Goal: Task Accomplishment & Management: Use online tool/utility

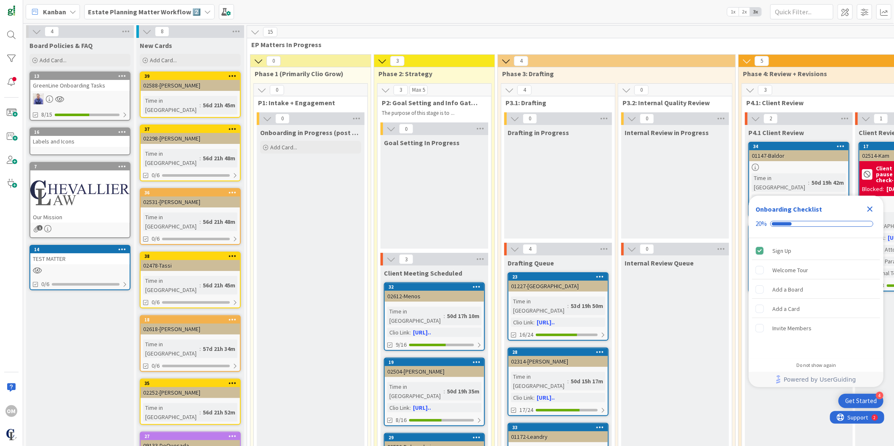
click at [868, 208] on icon "Close Checklist" at bounding box center [869, 209] width 5 height 5
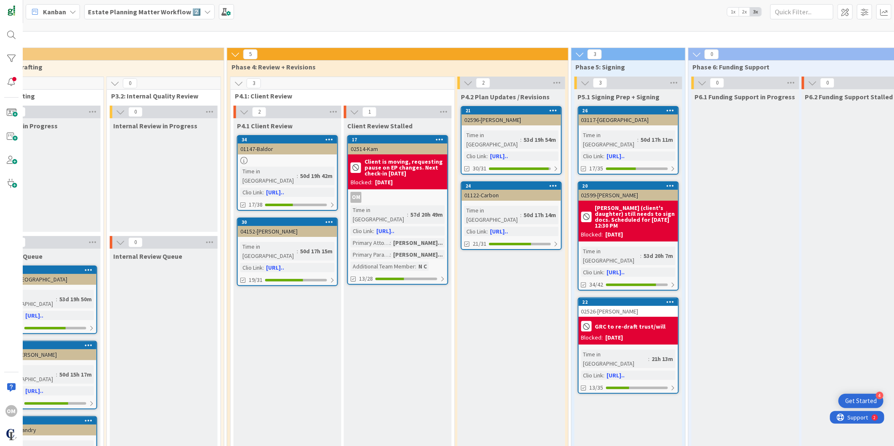
scroll to position [0, 511]
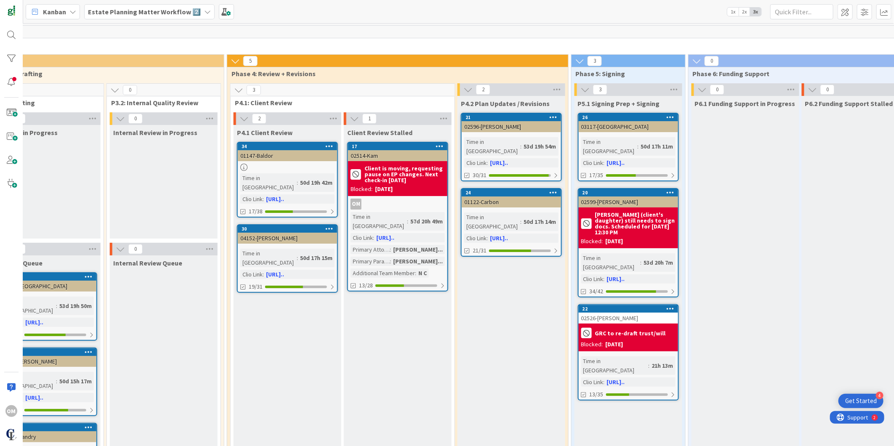
click at [666, 306] on div at bounding box center [670, 309] width 15 height 6
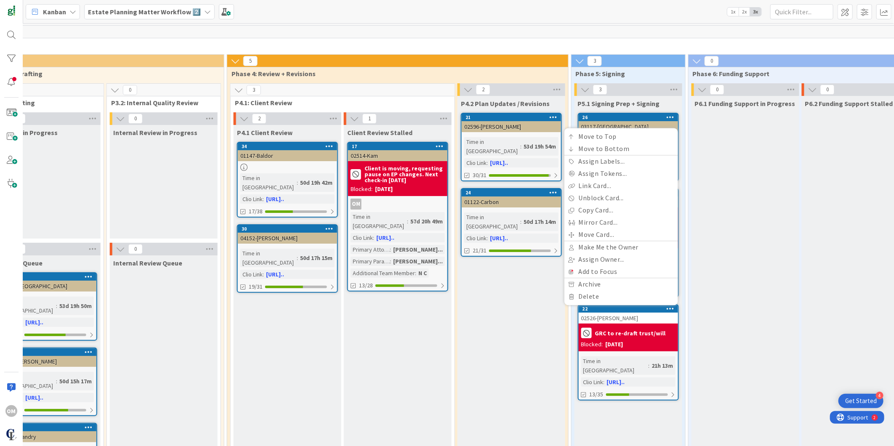
click at [602, 330] on b "GRC to re-draft trust/will" at bounding box center [630, 333] width 71 height 6
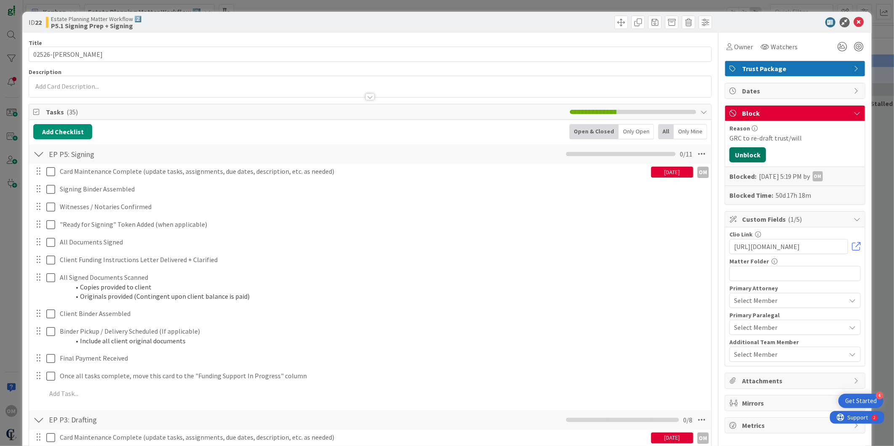
click at [746, 157] on button "Unblock" at bounding box center [747, 154] width 37 height 15
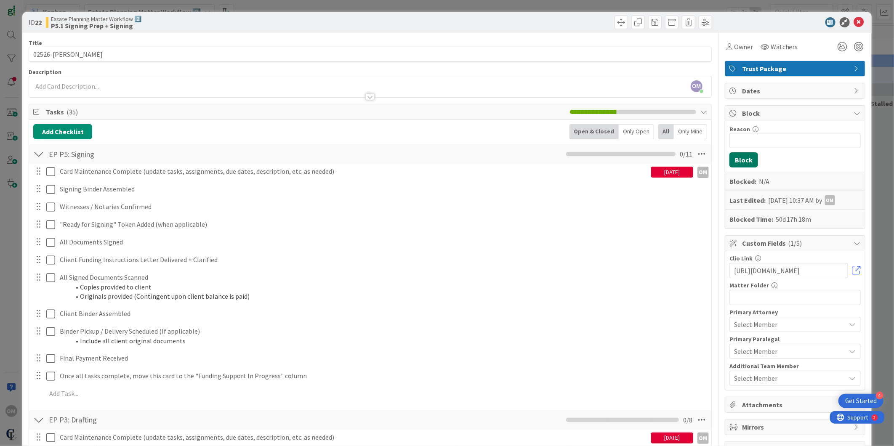
scroll to position [93, 0]
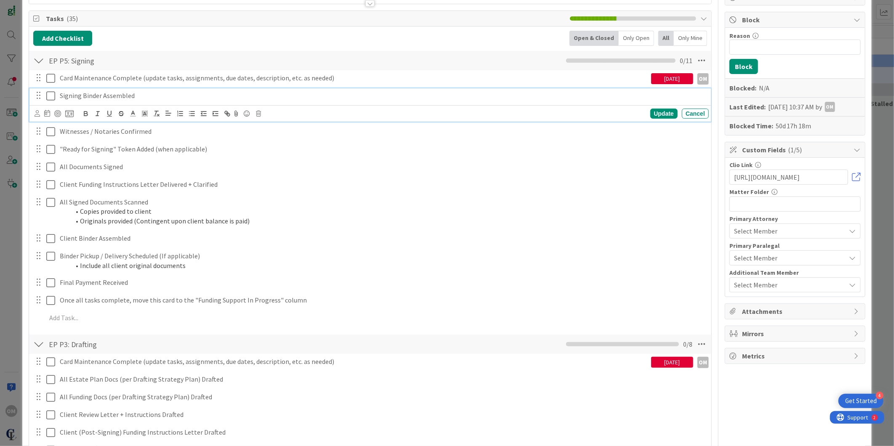
click at [52, 94] on icon at bounding box center [50, 96] width 9 height 10
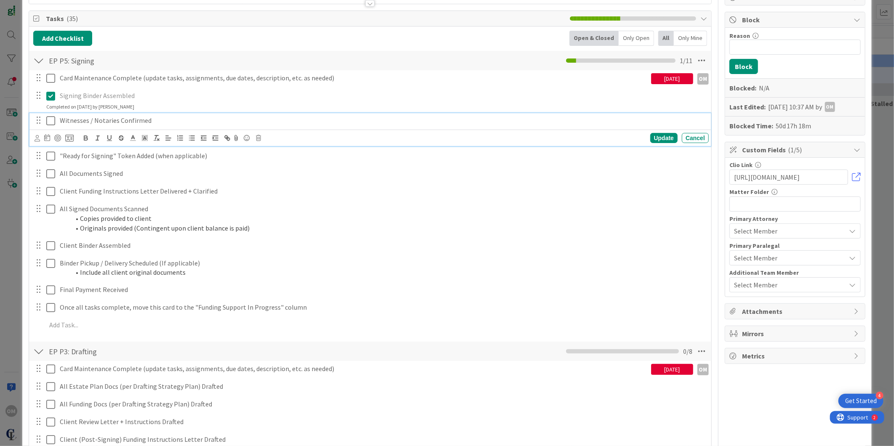
drag, startPoint x: 50, startPoint y: 118, endPoint x: 52, endPoint y: 123, distance: 5.6
click at [51, 118] on icon at bounding box center [50, 121] width 9 height 10
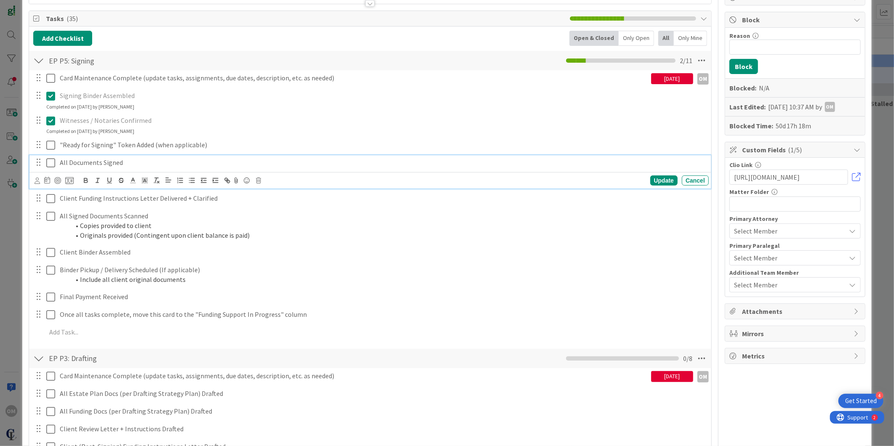
click at [55, 166] on icon at bounding box center [50, 163] width 9 height 10
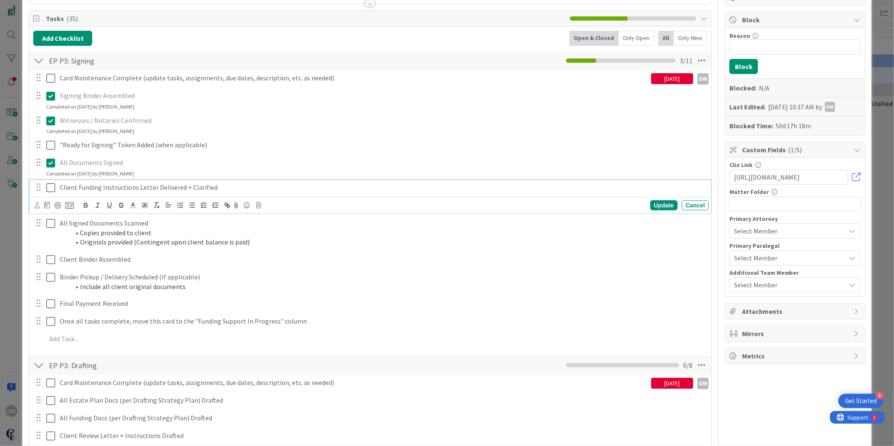
click at [50, 188] on icon at bounding box center [50, 188] width 9 height 10
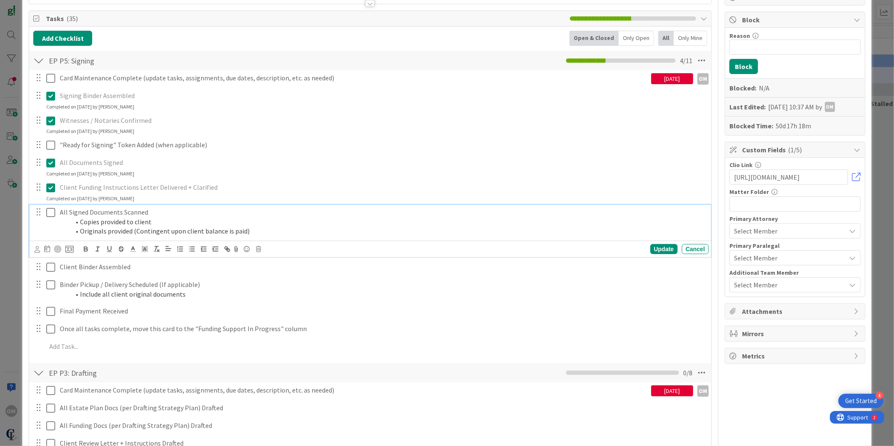
click at [51, 211] on icon at bounding box center [50, 212] width 9 height 10
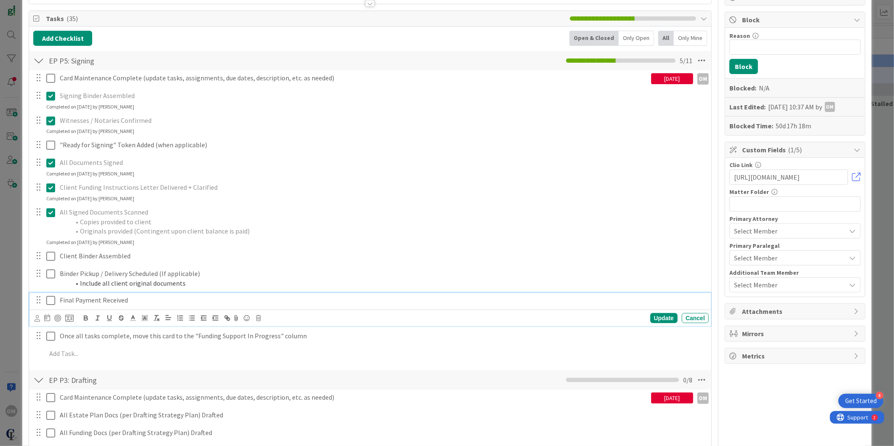
click at [47, 297] on icon at bounding box center [50, 300] width 9 height 10
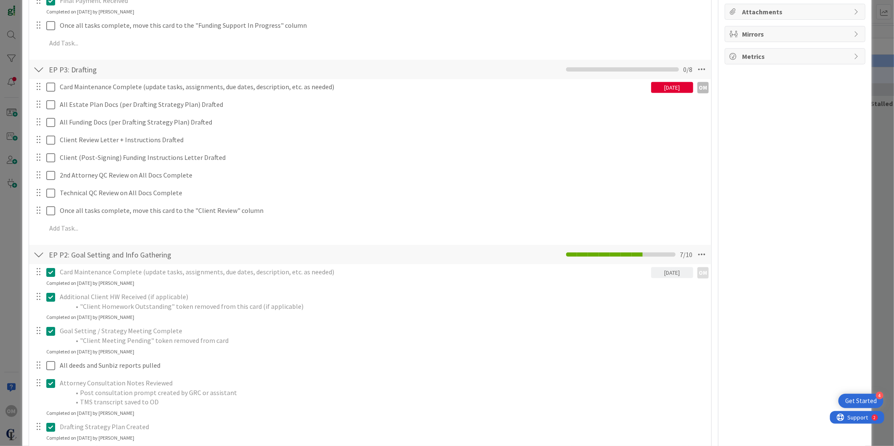
scroll to position [421, 0]
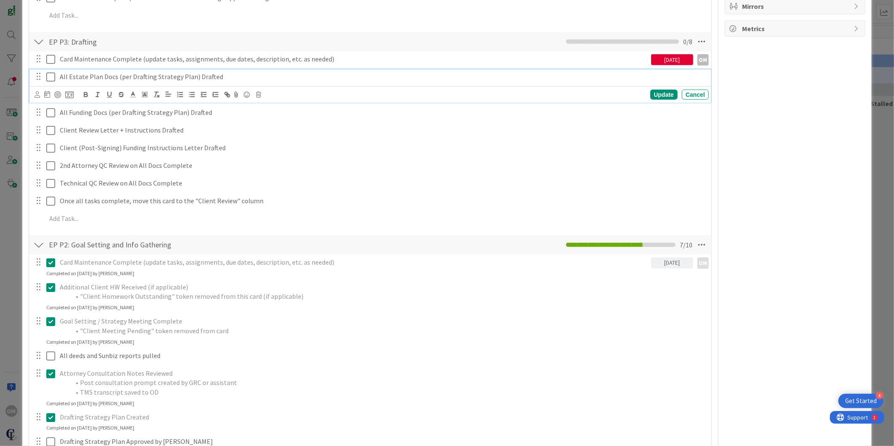
click at [51, 76] on icon at bounding box center [50, 77] width 9 height 10
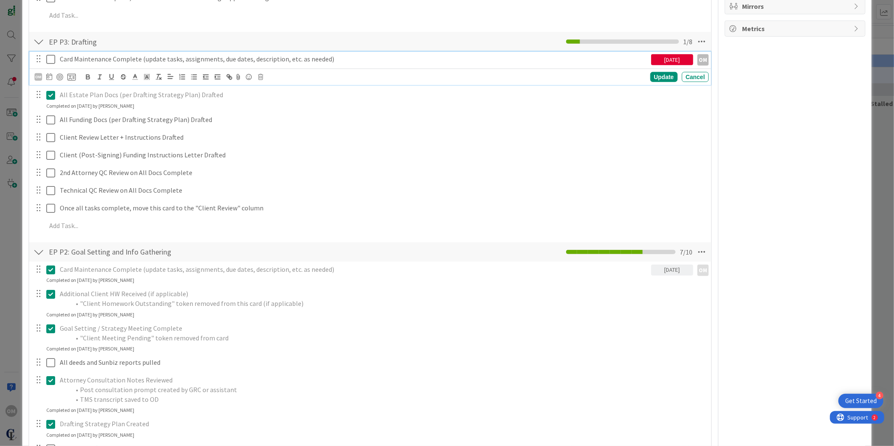
click at [52, 64] on icon at bounding box center [50, 59] width 9 height 10
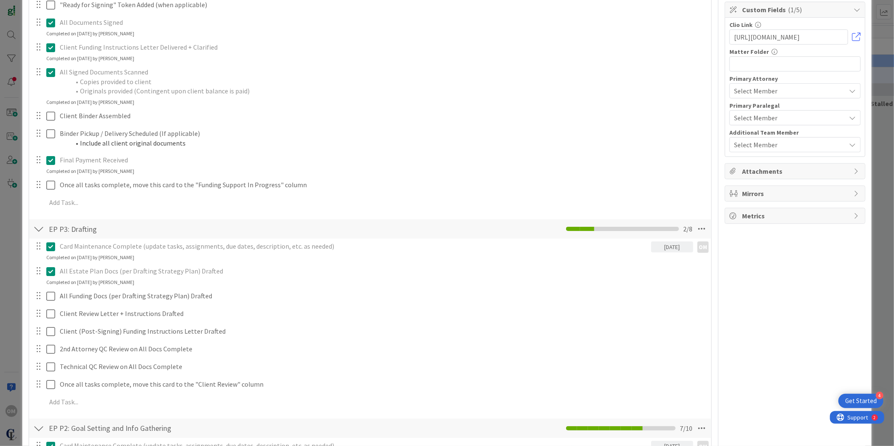
scroll to position [93, 0]
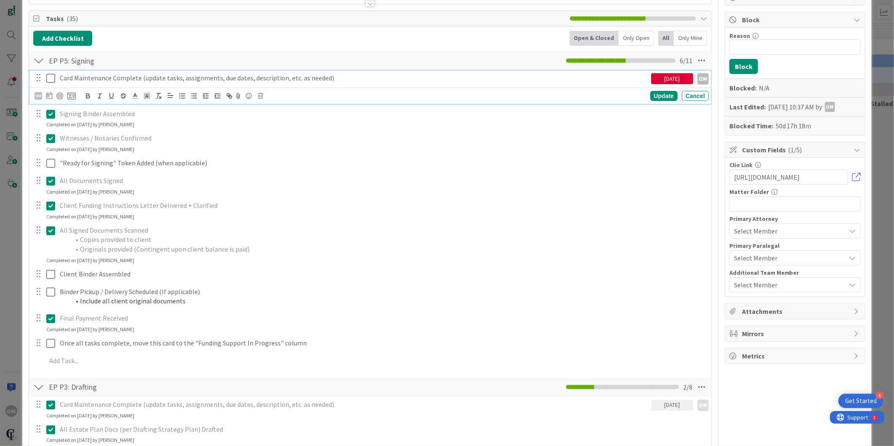
click at [50, 77] on icon at bounding box center [50, 78] width 9 height 10
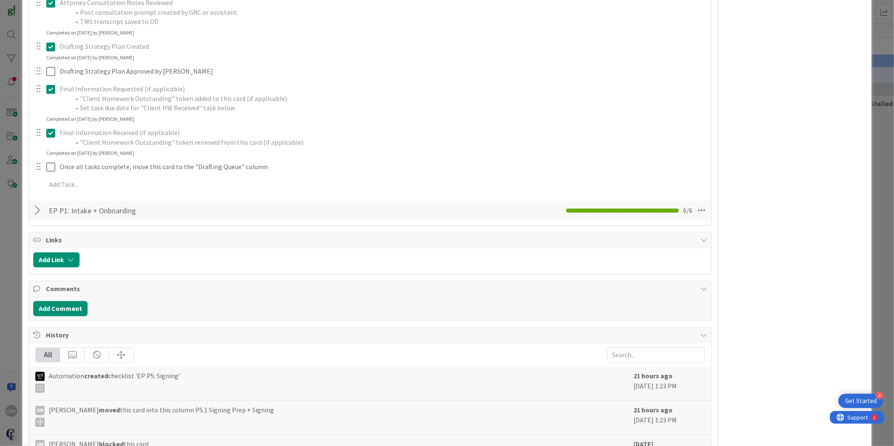
scroll to position [701, 0]
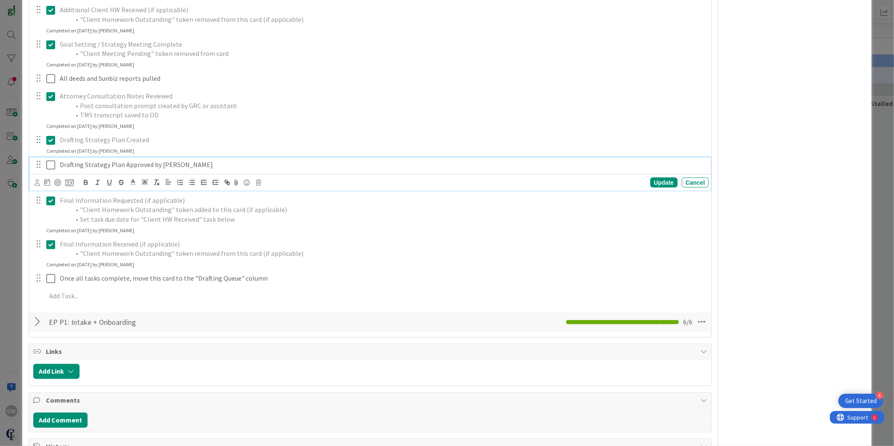
click at [53, 160] on icon at bounding box center [50, 165] width 9 height 10
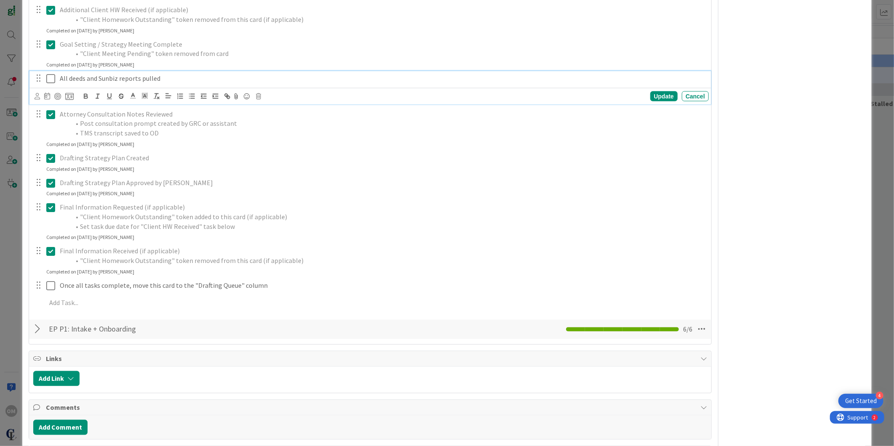
click at [52, 78] on icon at bounding box center [50, 79] width 9 height 10
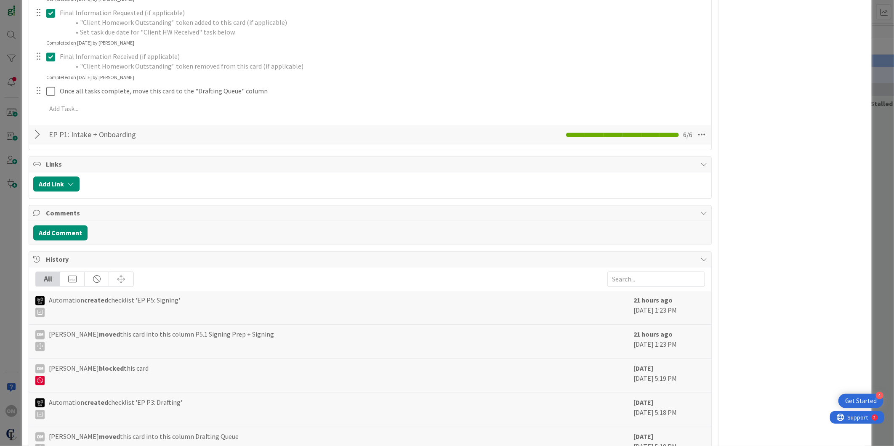
scroll to position [888, 0]
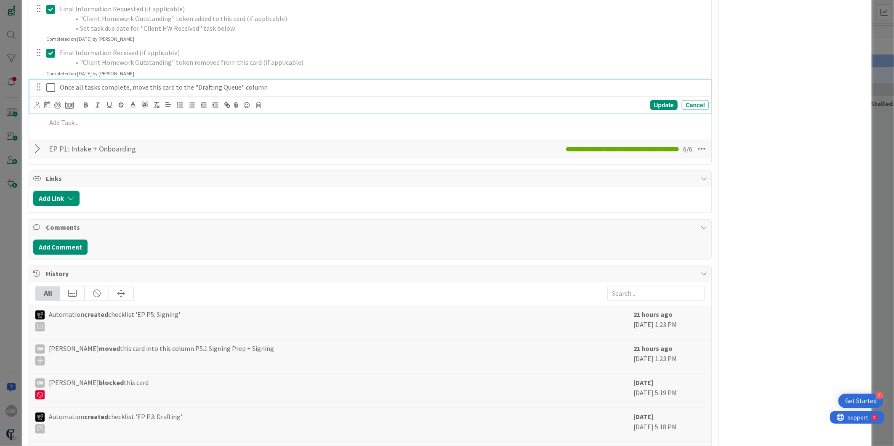
click at [49, 87] on icon at bounding box center [50, 87] width 9 height 10
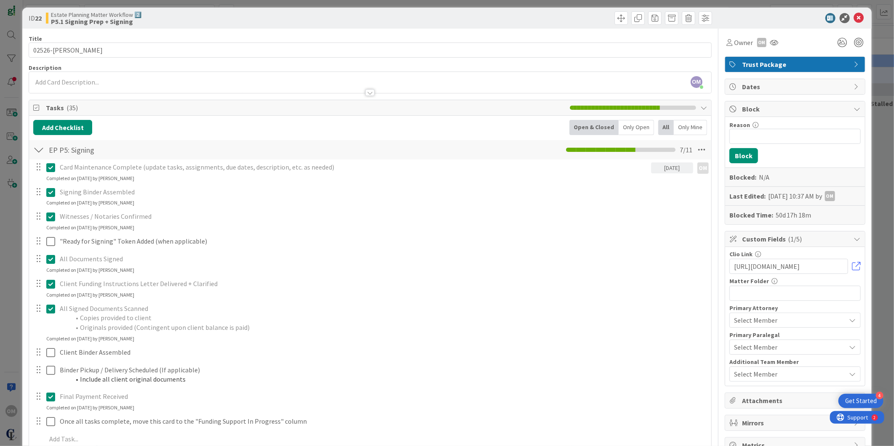
scroll to position [0, 0]
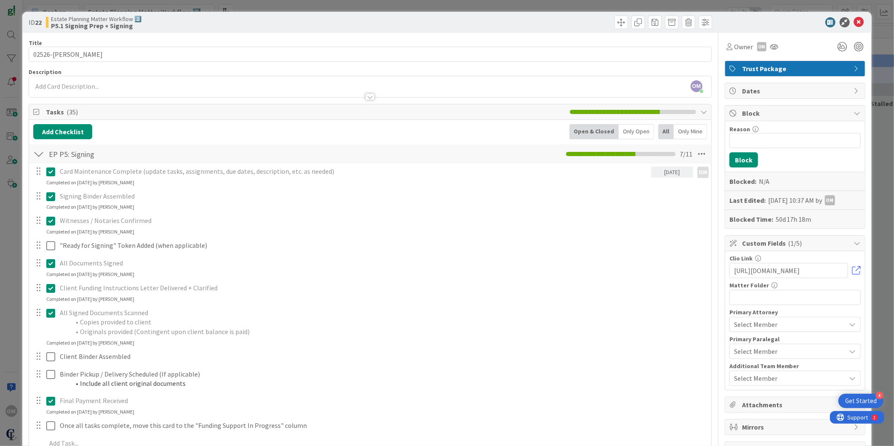
click at [857, 23] on div at bounding box center [790, 22] width 149 height 10
click at [856, 23] on icon at bounding box center [859, 22] width 10 height 10
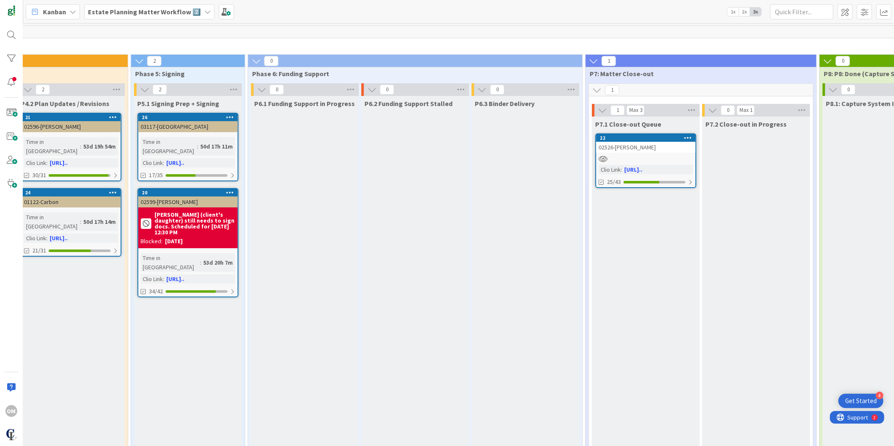
scroll to position [0, 924]
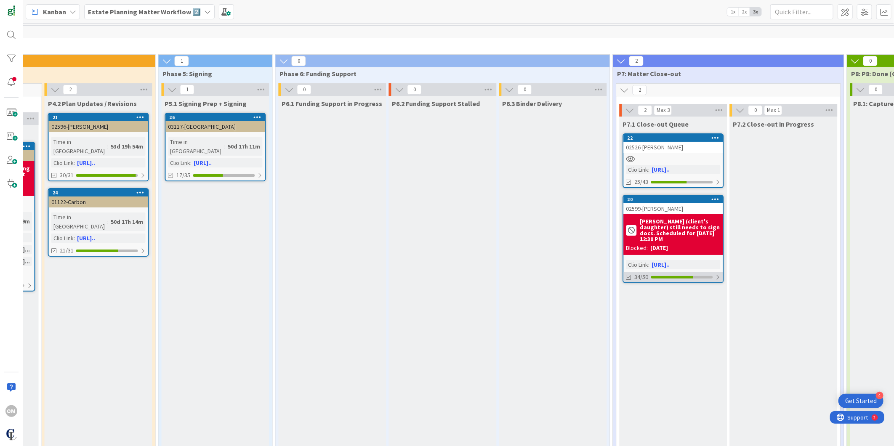
click at [713, 276] on div at bounding box center [682, 277] width 62 height 3
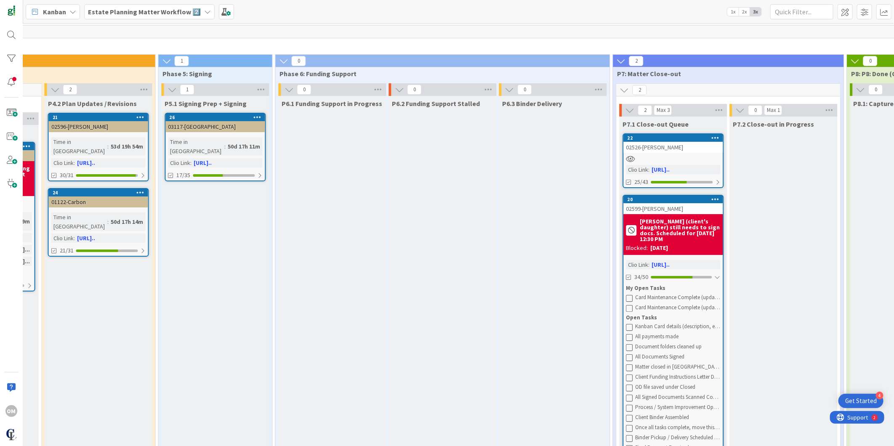
click at [690, 218] on b "Sofia (client's daughter) still needs to sign docs. Scheduled for 08/27/25 @ 12…" at bounding box center [680, 230] width 80 height 24
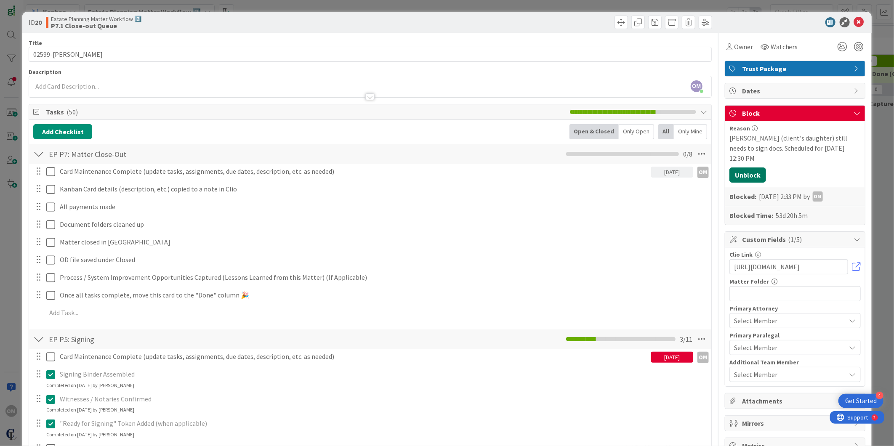
click at [735, 167] on button "Unblock" at bounding box center [747, 174] width 37 height 15
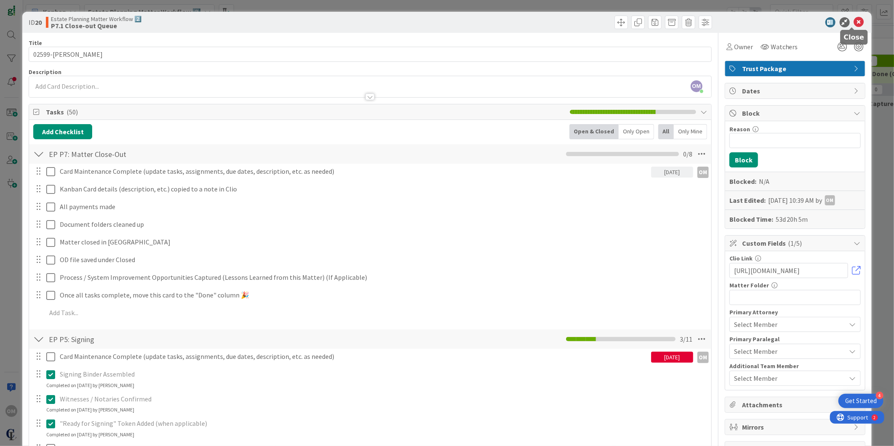
click at [854, 20] on icon at bounding box center [859, 22] width 10 height 10
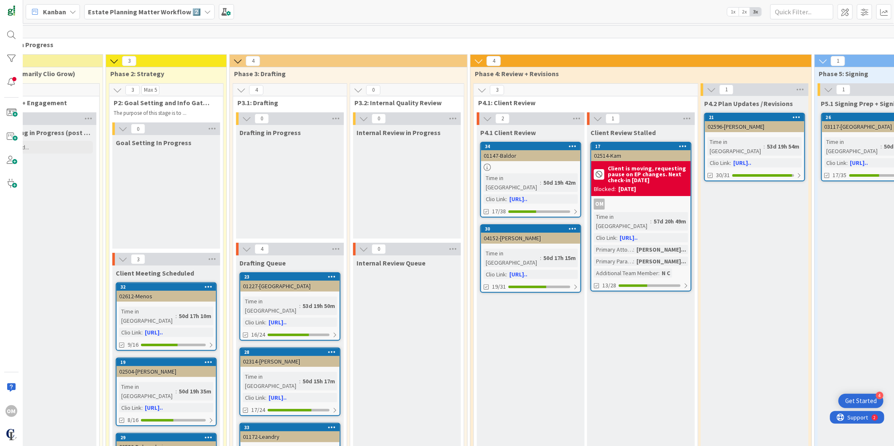
scroll to position [0, 254]
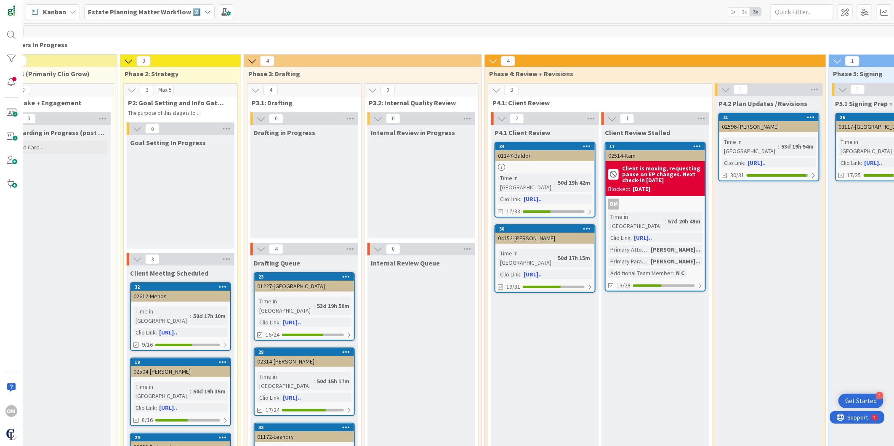
click at [666, 173] on b "Client is moving, requesting pause on EP changes. Next check-in 08/30/25" at bounding box center [662, 174] width 80 height 18
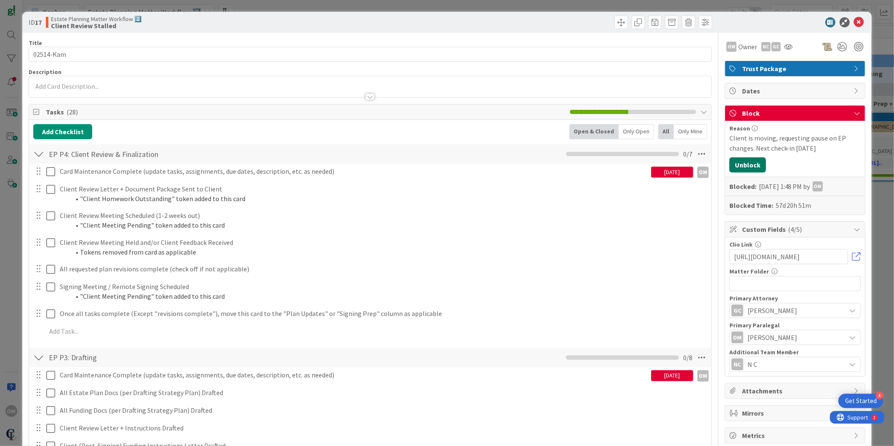
click at [750, 165] on button "Unblock" at bounding box center [747, 164] width 37 height 15
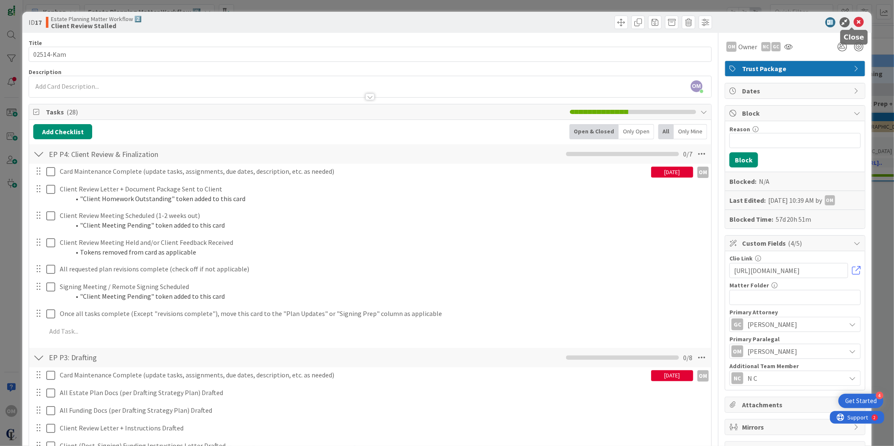
click at [854, 24] on icon at bounding box center [859, 22] width 10 height 10
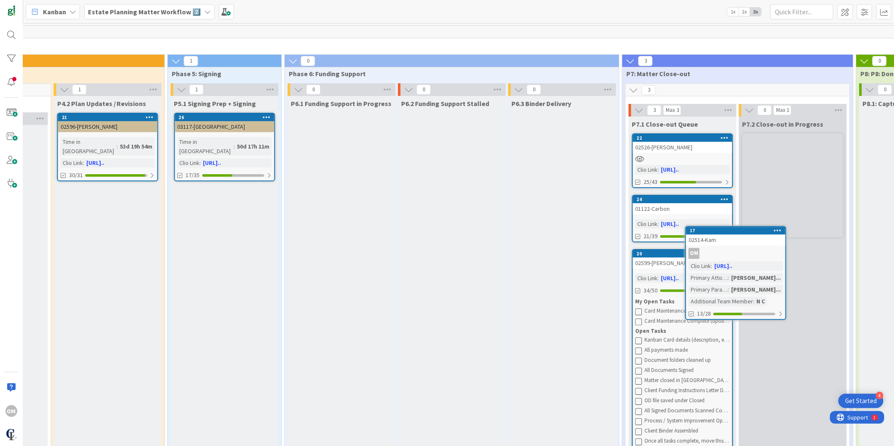
scroll to position [0, 924]
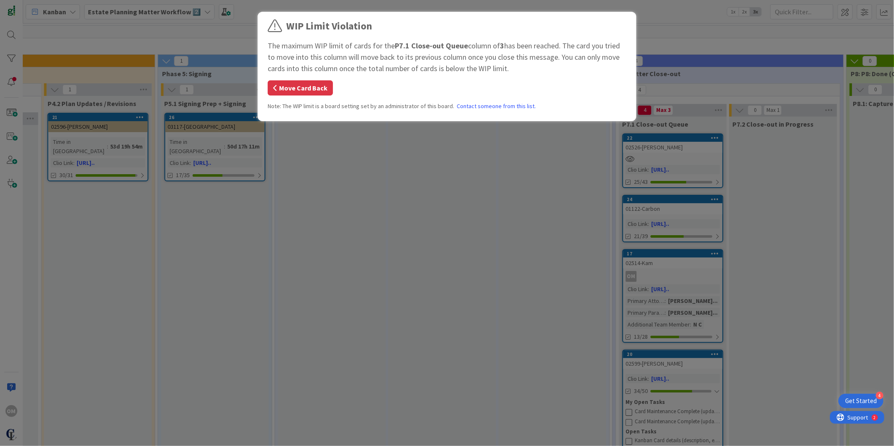
click at [275, 87] on span "button" at bounding box center [275, 88] width 4 height 7
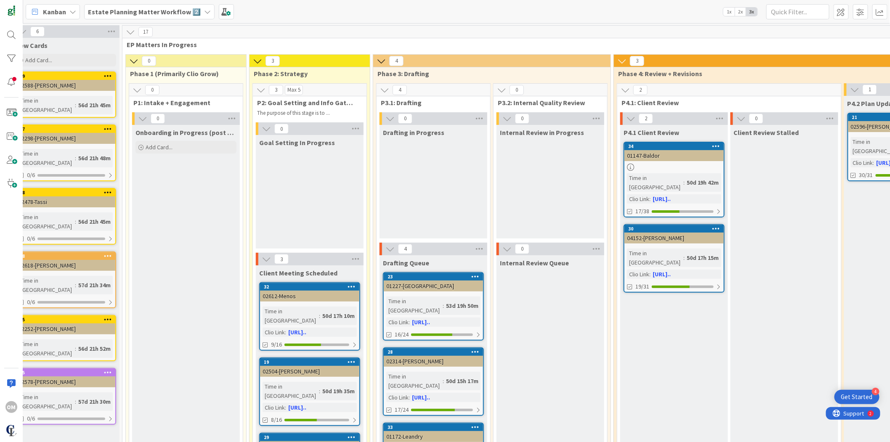
scroll to position [0, 0]
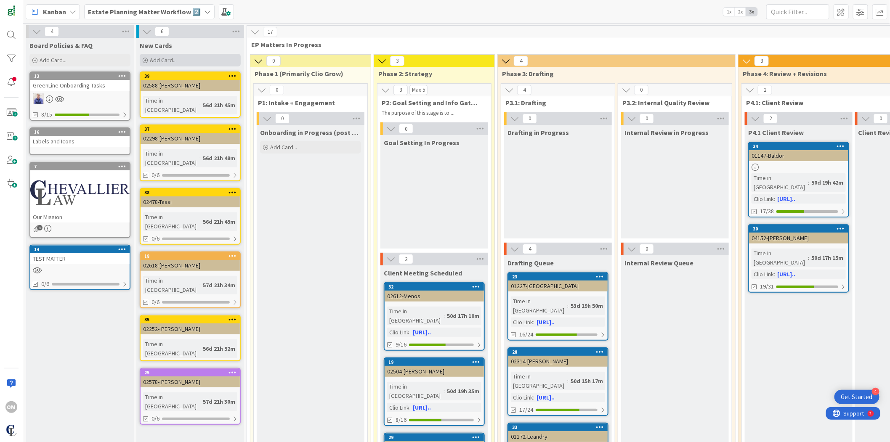
click at [144, 59] on icon at bounding box center [145, 60] width 5 height 5
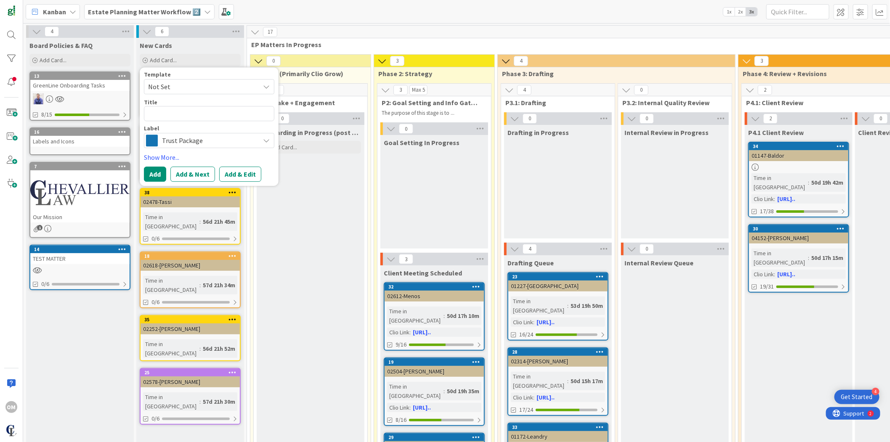
type textarea "x"
type textarea "02627-Smith"
type textarea "x"
type textarea "02627-Smith"
click at [156, 176] on button "Add" at bounding box center [155, 174] width 22 height 15
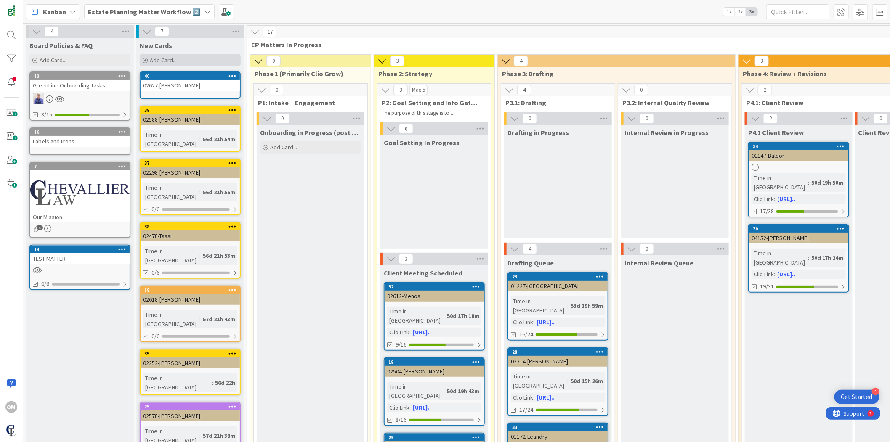
click at [145, 61] on icon at bounding box center [145, 60] width 5 height 5
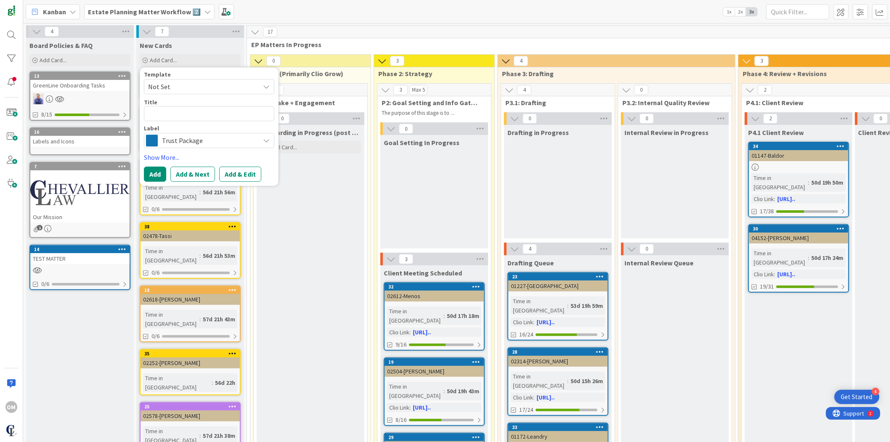
click at [211, 139] on span "Trust Package" at bounding box center [208, 141] width 93 height 12
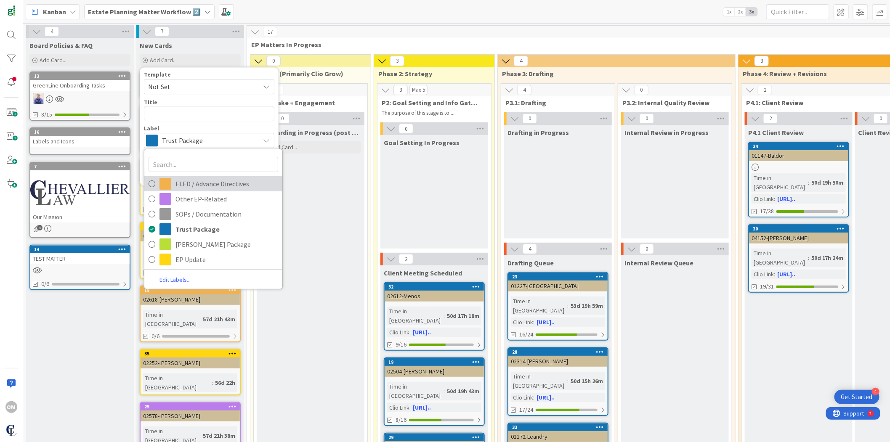
click at [153, 183] on icon at bounding box center [152, 184] width 7 height 13
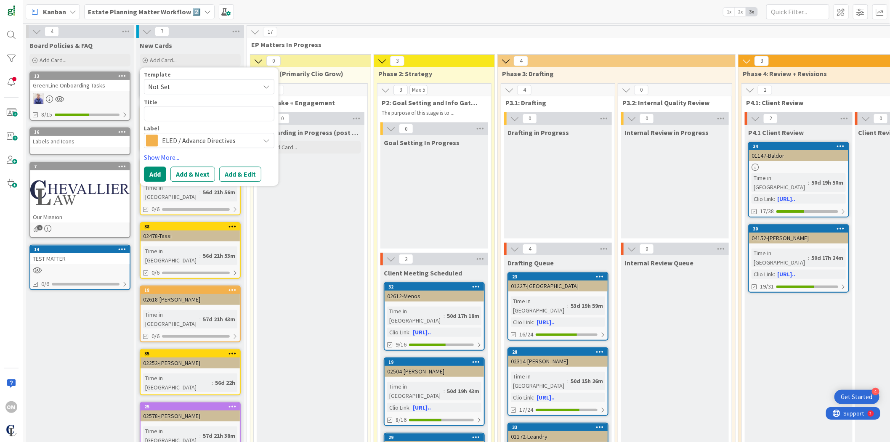
click at [220, 144] on span "ELED / Advance Directives" at bounding box center [208, 141] width 93 height 12
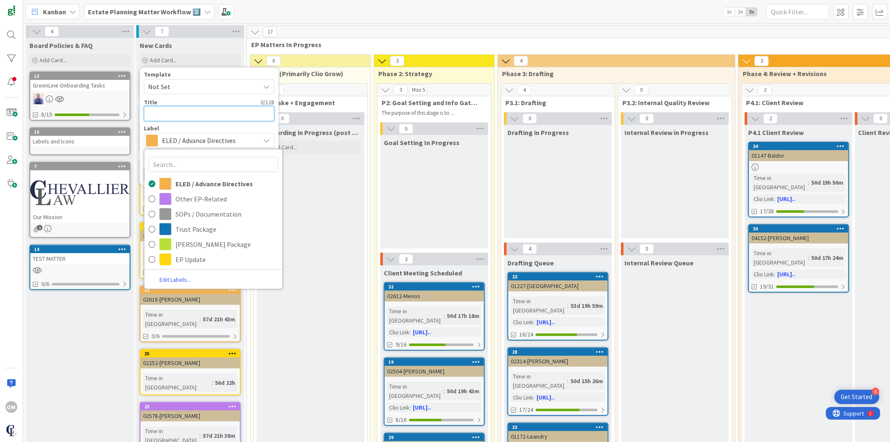
click at [189, 116] on textarea at bounding box center [209, 113] width 130 height 15
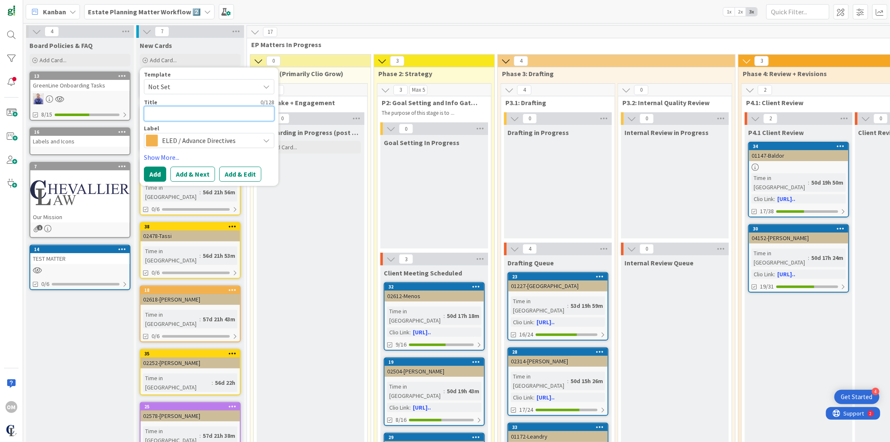
paste textarea "02631-Reinoso"
type textarea "x"
type textarea "02631-Reinoso"
click at [157, 172] on button "Add" at bounding box center [155, 174] width 22 height 15
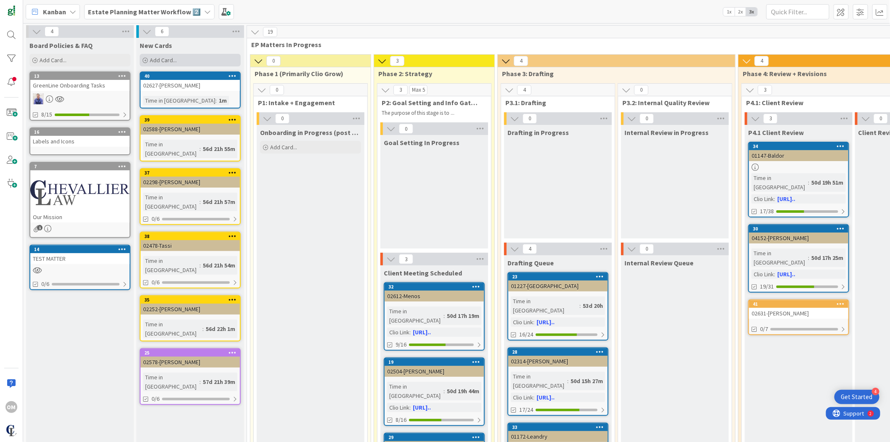
click at [146, 60] on icon at bounding box center [145, 60] width 5 height 5
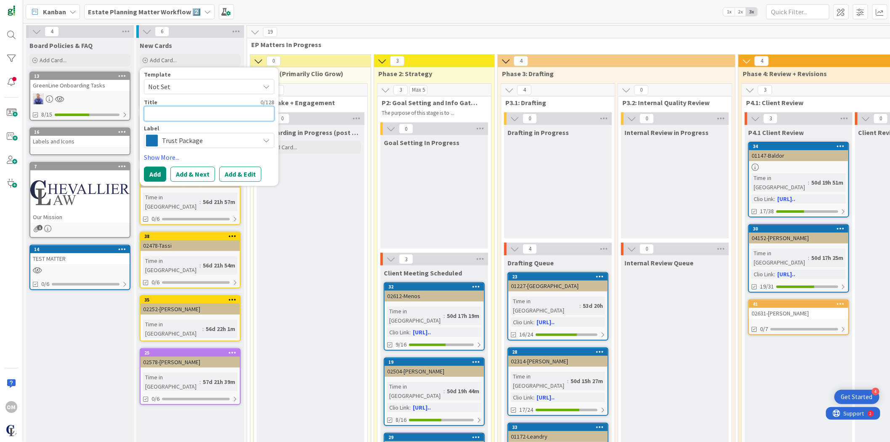
paste textarea "02616-Maura"
type textarea "x"
type textarea "02616-Maura"
click at [151, 178] on button "Add" at bounding box center [155, 174] width 22 height 15
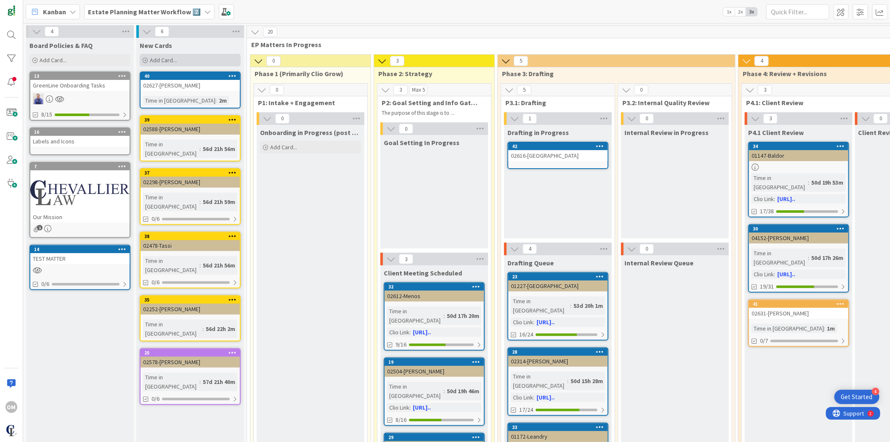
click at [144, 61] on icon at bounding box center [145, 60] width 5 height 5
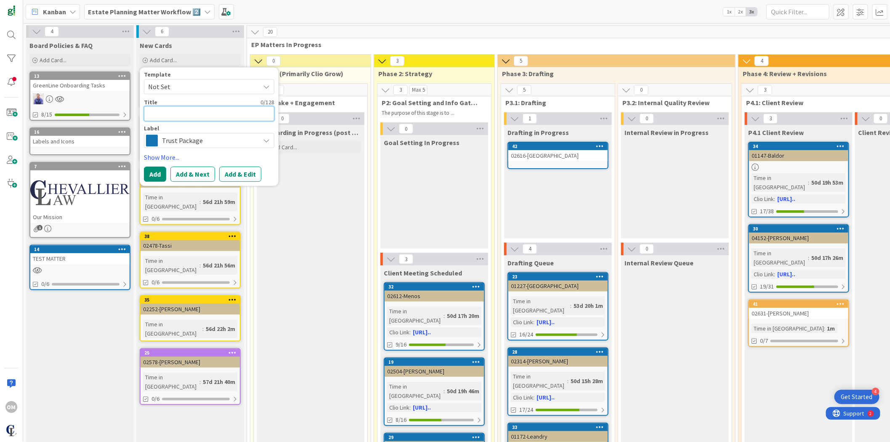
paste textarea "02619-Suarez Burgos"
type textarea "x"
type textarea "02619-Suarez Burgos"
click at [158, 174] on button "Add" at bounding box center [155, 174] width 22 height 15
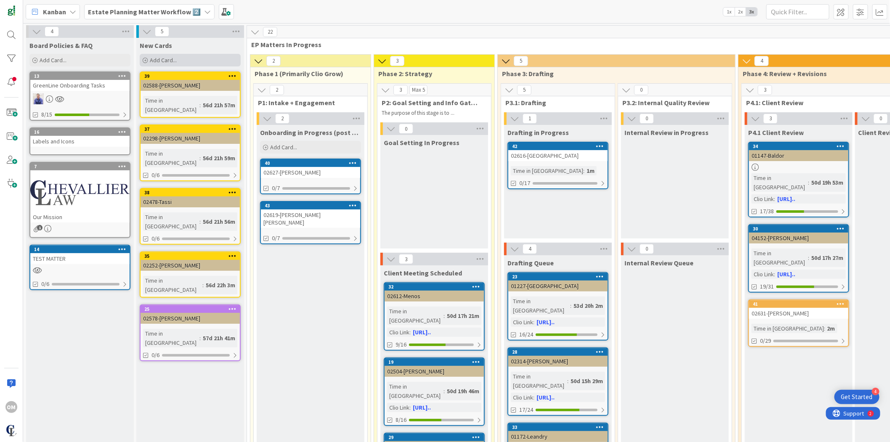
click at [144, 60] on icon at bounding box center [145, 60] width 5 height 5
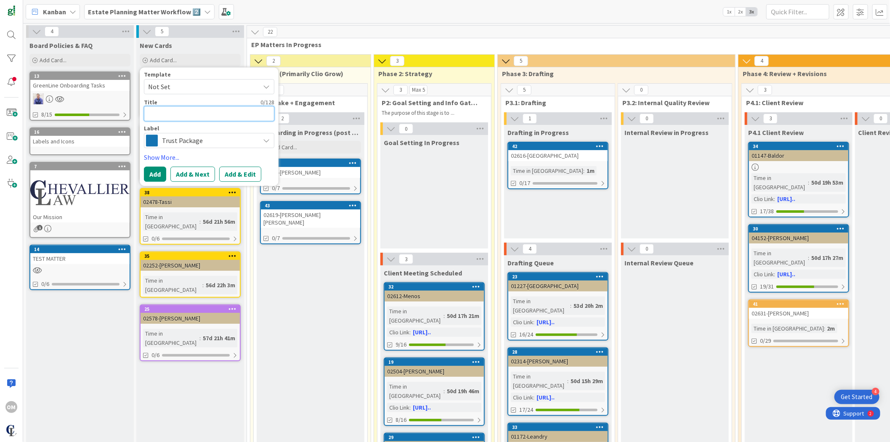
paste textarea "02625-Jolivert"
type textarea "x"
type textarea "02625-Jolivert"
click at [156, 175] on button "Add" at bounding box center [155, 174] width 22 height 15
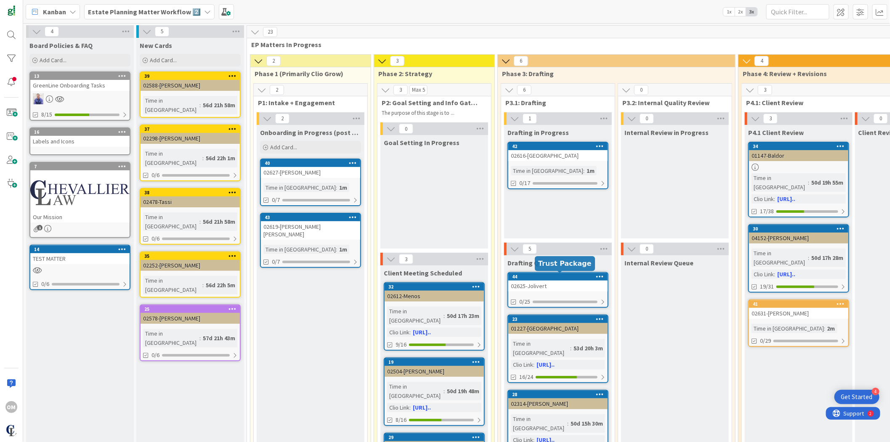
click at [567, 279] on div "44" at bounding box center [560, 277] width 96 height 6
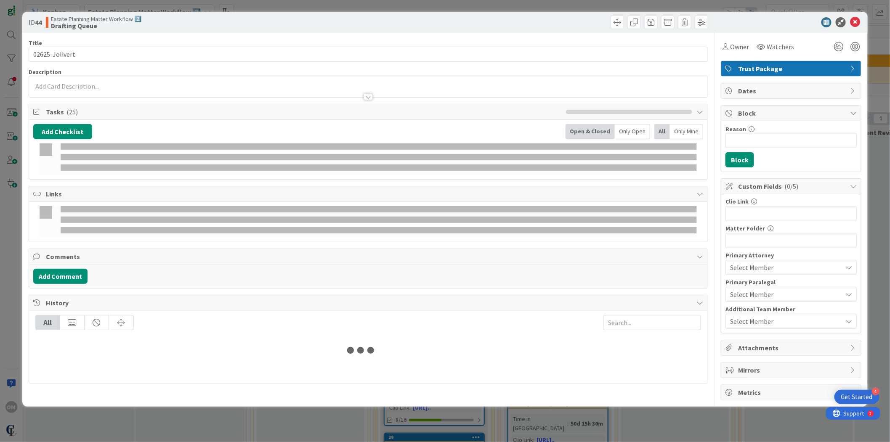
click at [854, 19] on div at bounding box center [786, 22] width 149 height 10
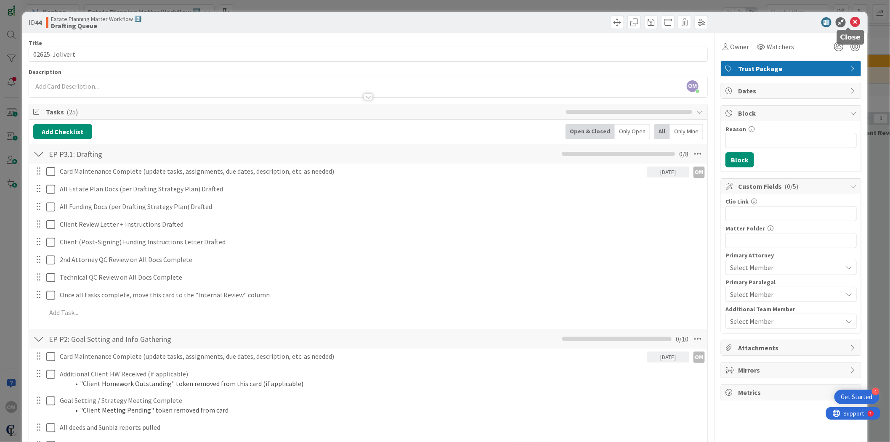
click at [850, 19] on icon at bounding box center [855, 22] width 10 height 10
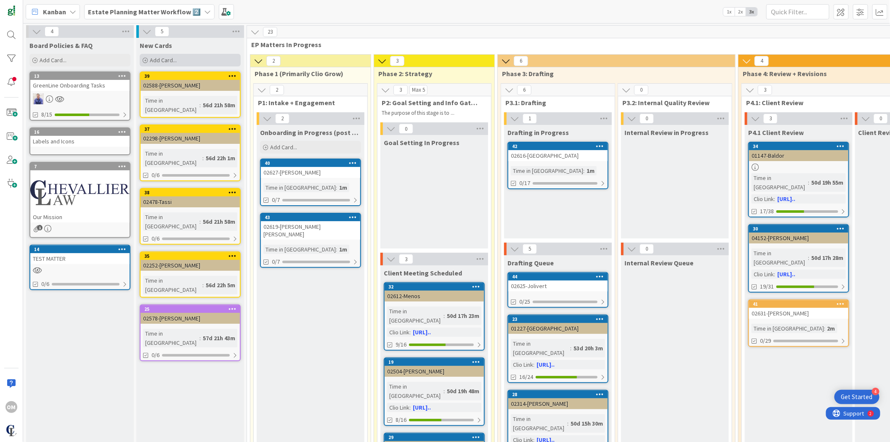
click at [145, 62] on icon at bounding box center [145, 60] width 5 height 5
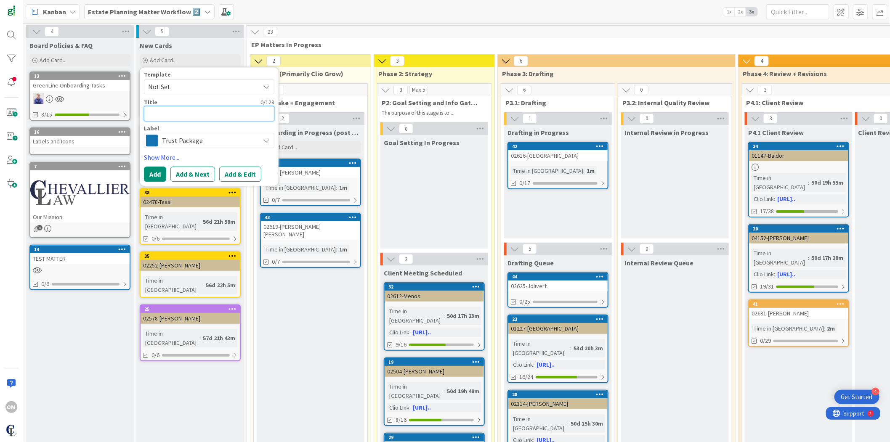
paste textarea "02636-Attong"
type textarea "x"
type textarea "02636-Attong"
click at [182, 144] on span "Trust Package" at bounding box center [208, 141] width 93 height 12
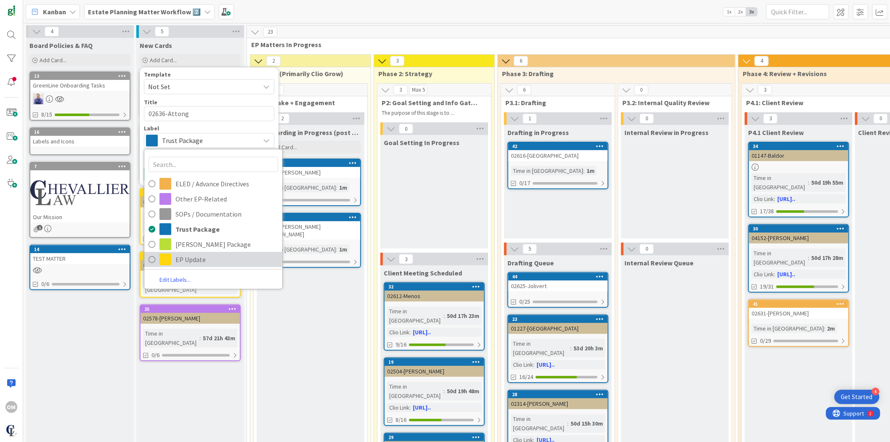
click at [200, 261] on span "EP Update" at bounding box center [226, 259] width 103 height 13
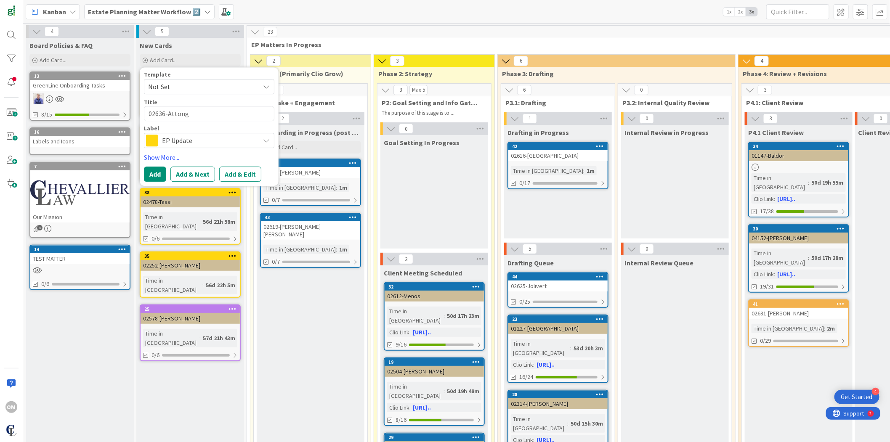
click at [198, 145] on span "EP Update" at bounding box center [208, 141] width 93 height 12
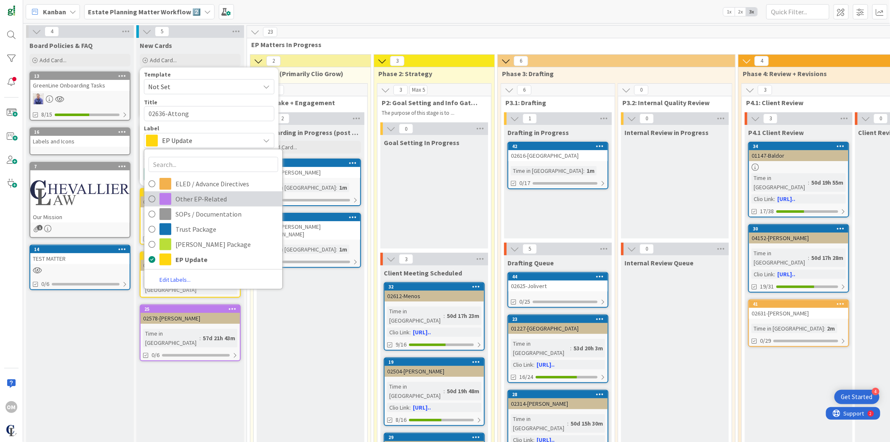
click at [188, 200] on span "Other EP-Related" at bounding box center [226, 199] width 103 height 13
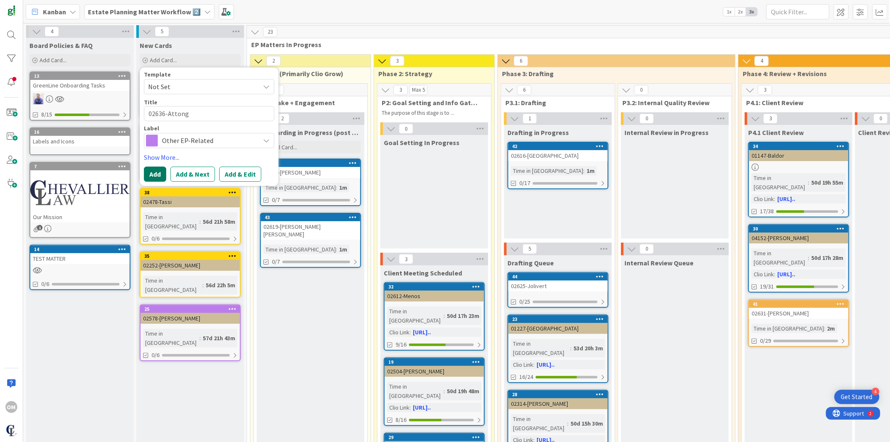
click at [159, 174] on button "Add" at bounding box center [155, 174] width 22 height 15
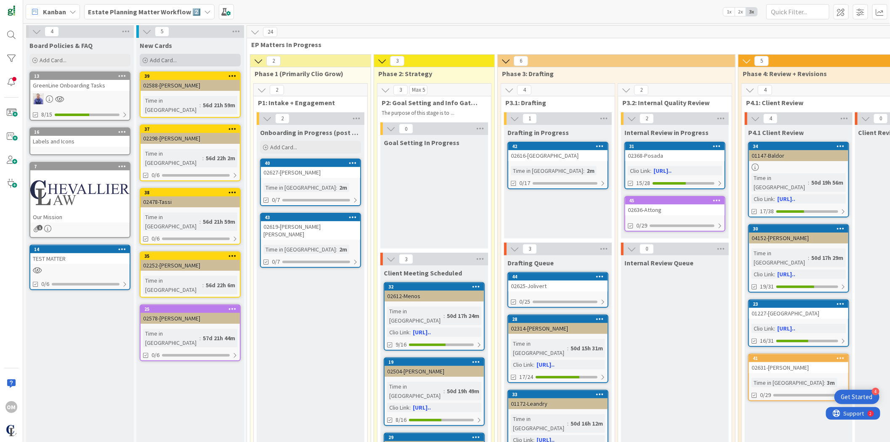
click at [143, 61] on icon at bounding box center [145, 60] width 5 height 5
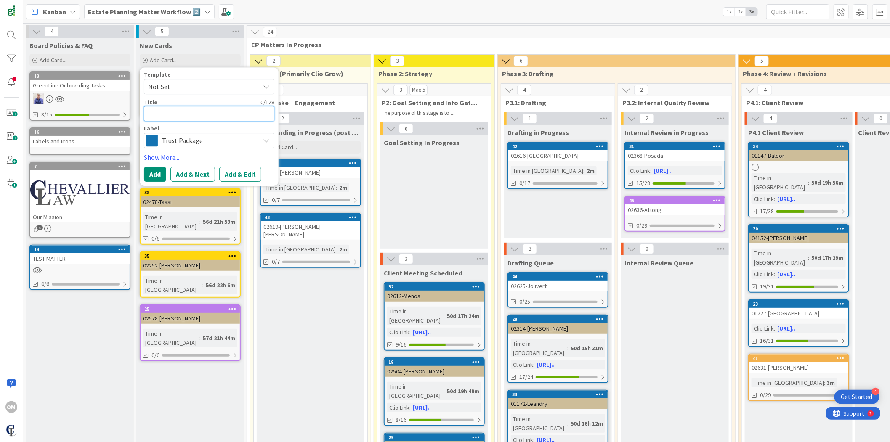
paste textarea "02597-Eisenberg EP - Trust"
type textarea "x"
type textarea "02597-Eisenberg EP - Trust"
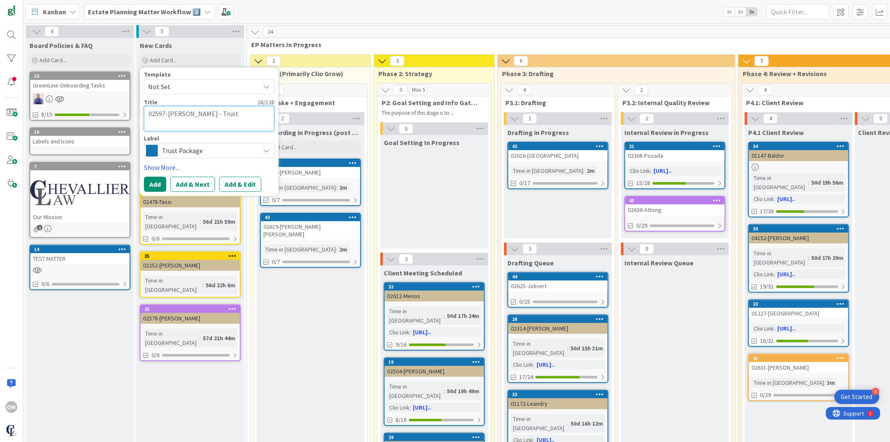
drag, startPoint x: 206, startPoint y: 125, endPoint x: 125, endPoint y: 125, distance: 80.8
type textarea "x"
type textarea "02597-Eisenberg"
click at [153, 187] on button "Add" at bounding box center [155, 184] width 22 height 15
